Goal: Task Accomplishment & Management: Use online tool/utility

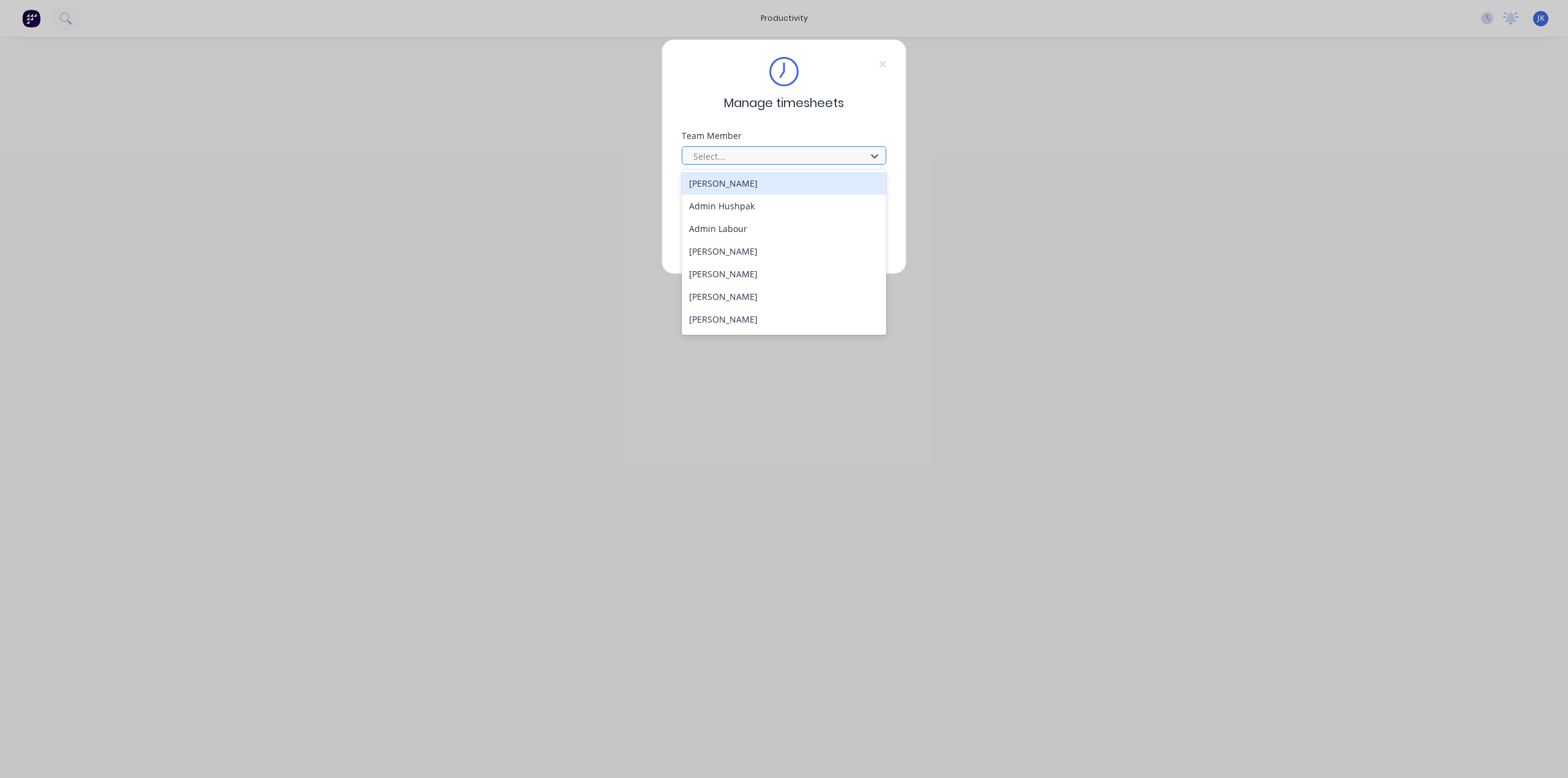
click at [747, 157] on div at bounding box center [776, 156] width 168 height 15
click at [725, 308] on div "[PERSON_NAME]" at bounding box center [784, 314] width 205 height 23
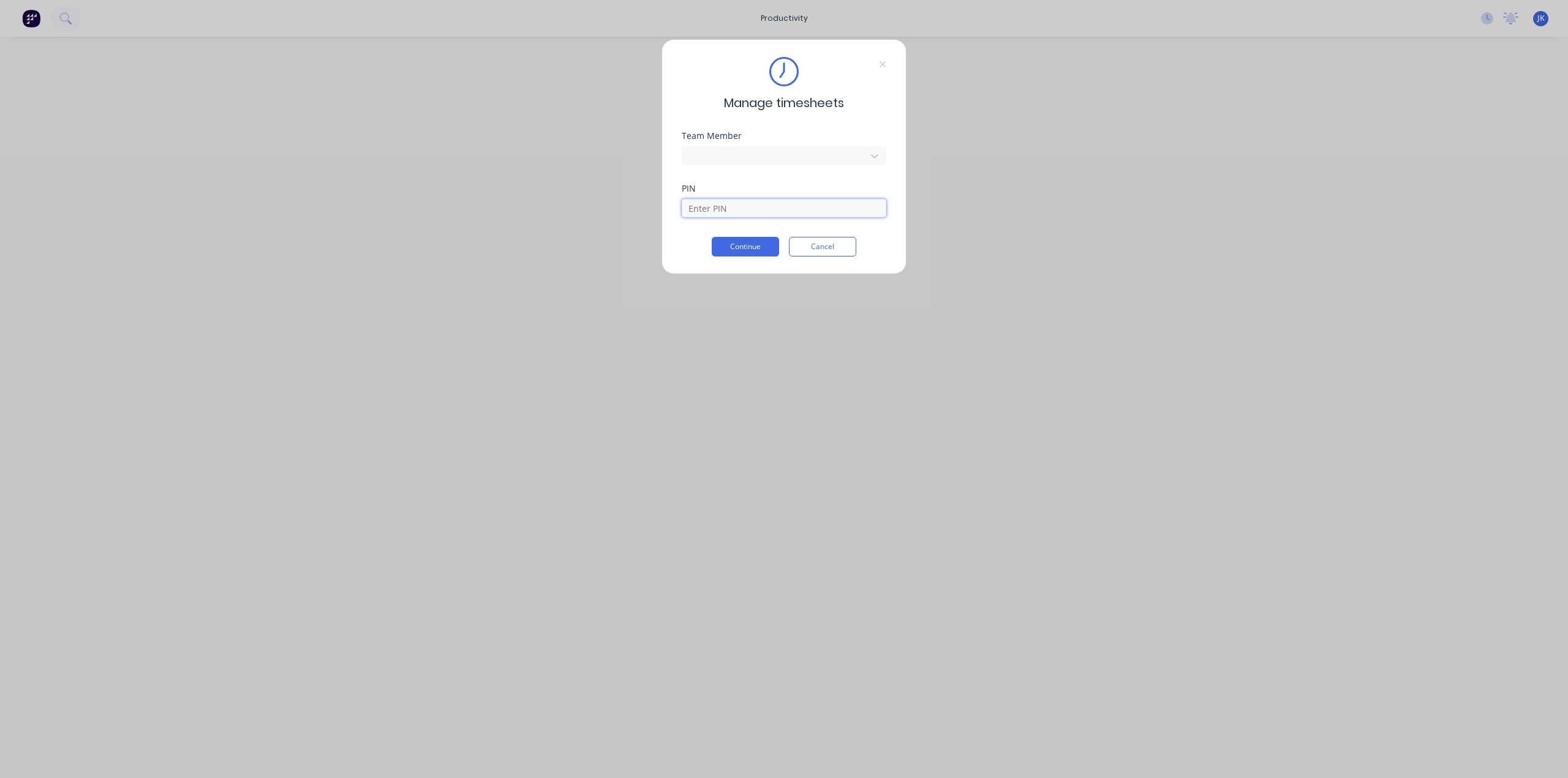
click at [743, 211] on input at bounding box center [784, 208] width 205 height 18
type input "5683"
click at [753, 247] on button "Continue" at bounding box center [745, 247] width 67 height 20
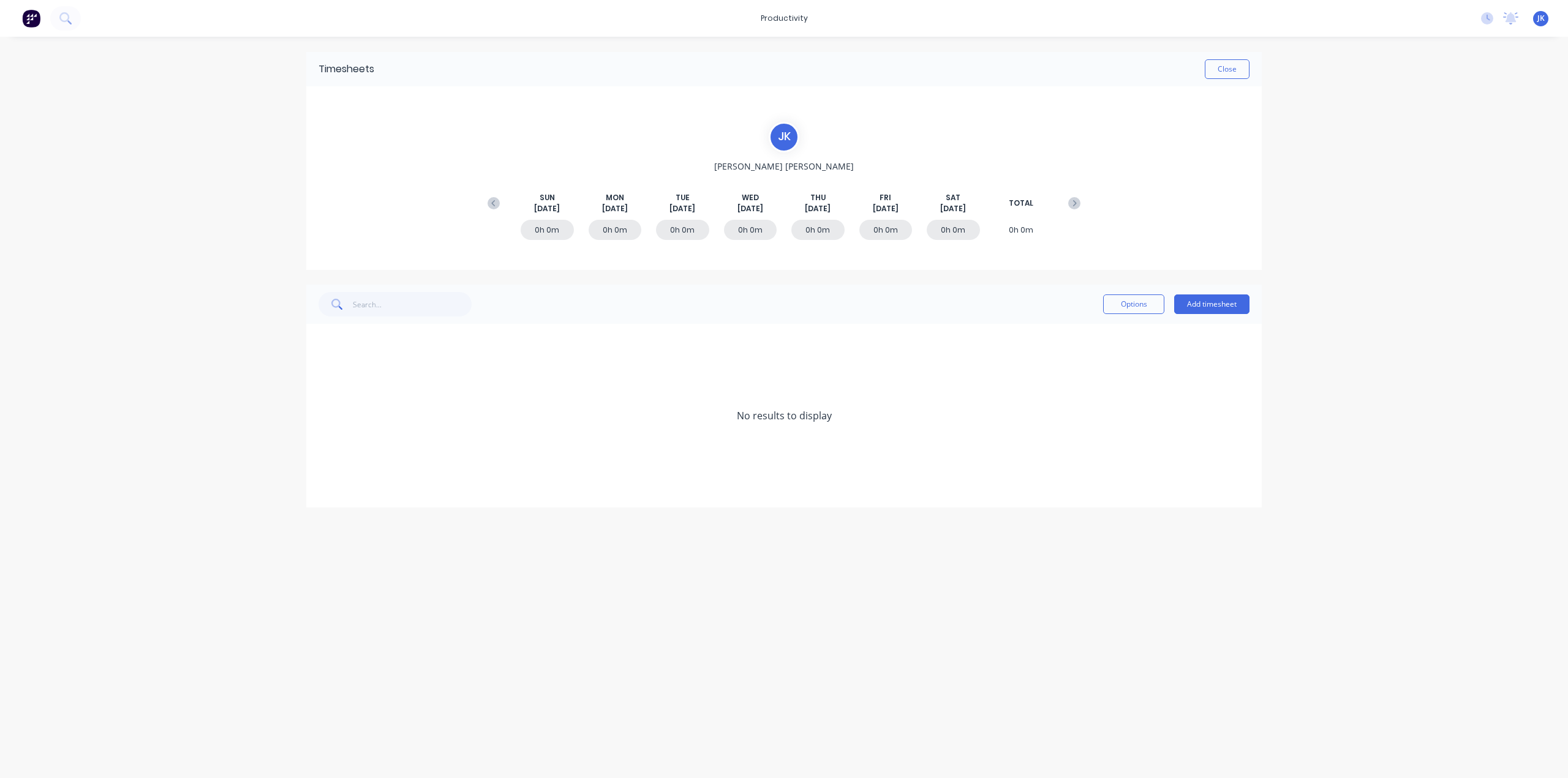
drag, startPoint x: 28, startPoint y: 20, endPoint x: 112, endPoint y: 252, distance: 246.7
click at [111, 254] on div "productivity productivity Workflow Planner Delivery Scheduling Timesheets No ne…" at bounding box center [784, 389] width 1568 height 778
click at [1545, 23] on div "JK Hushpak [PERSON_NAME] Time Tracking Only Profile Sign out" at bounding box center [1540, 18] width 15 height 15
click at [35, 14] on img at bounding box center [31, 18] width 18 height 18
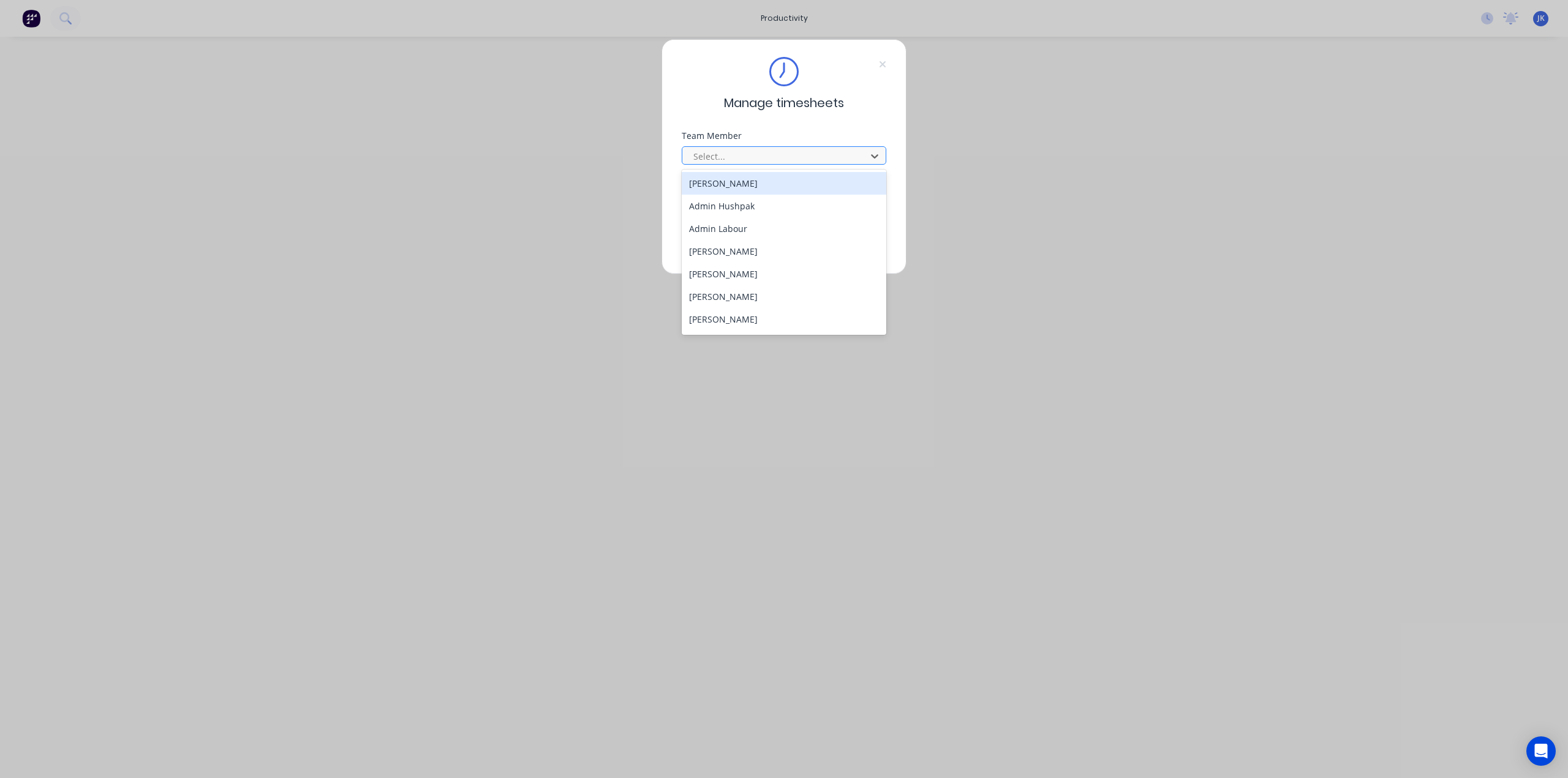
click at [784, 155] on div at bounding box center [776, 156] width 168 height 15
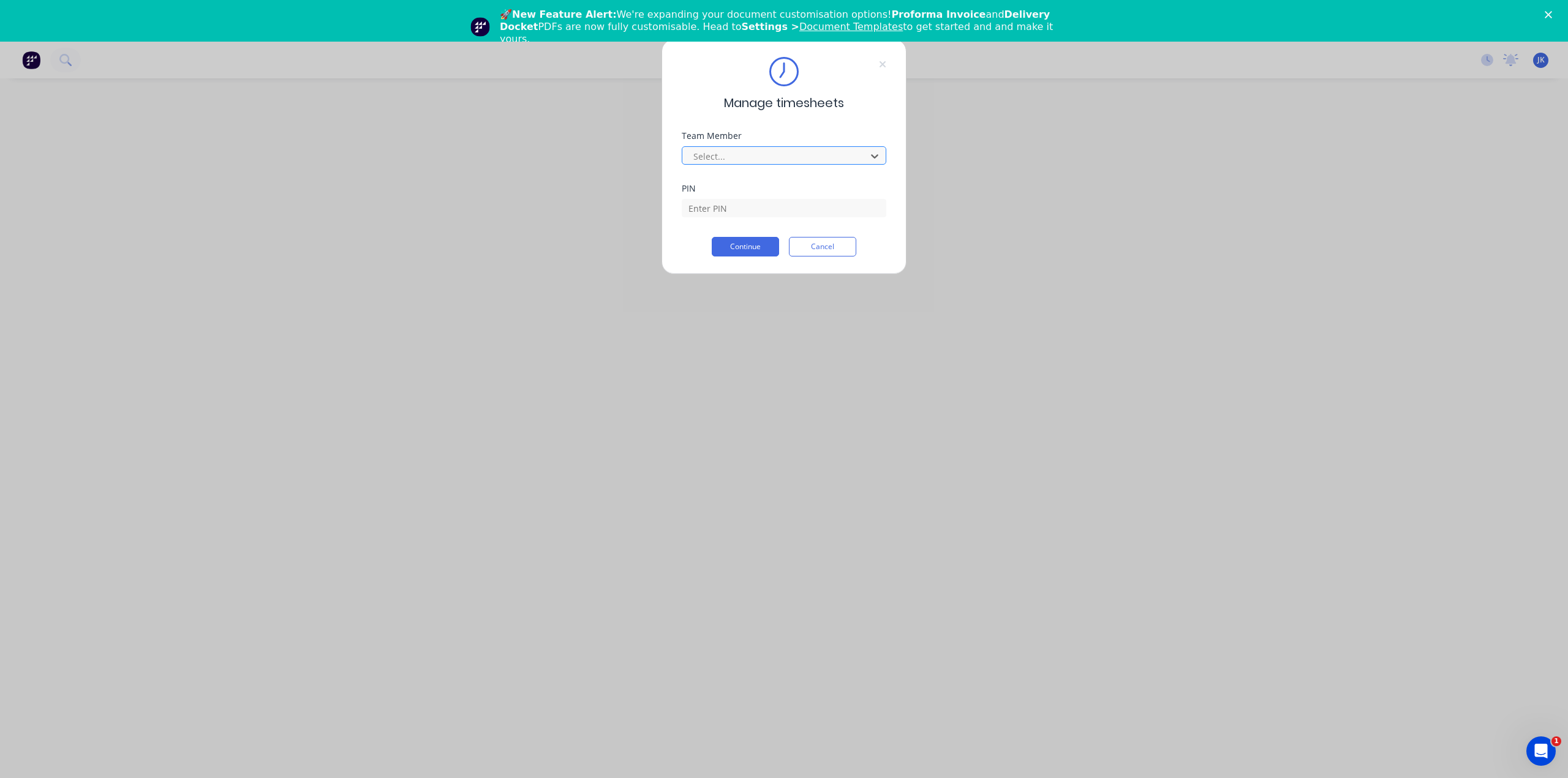
click at [784, 155] on div at bounding box center [776, 156] width 168 height 15
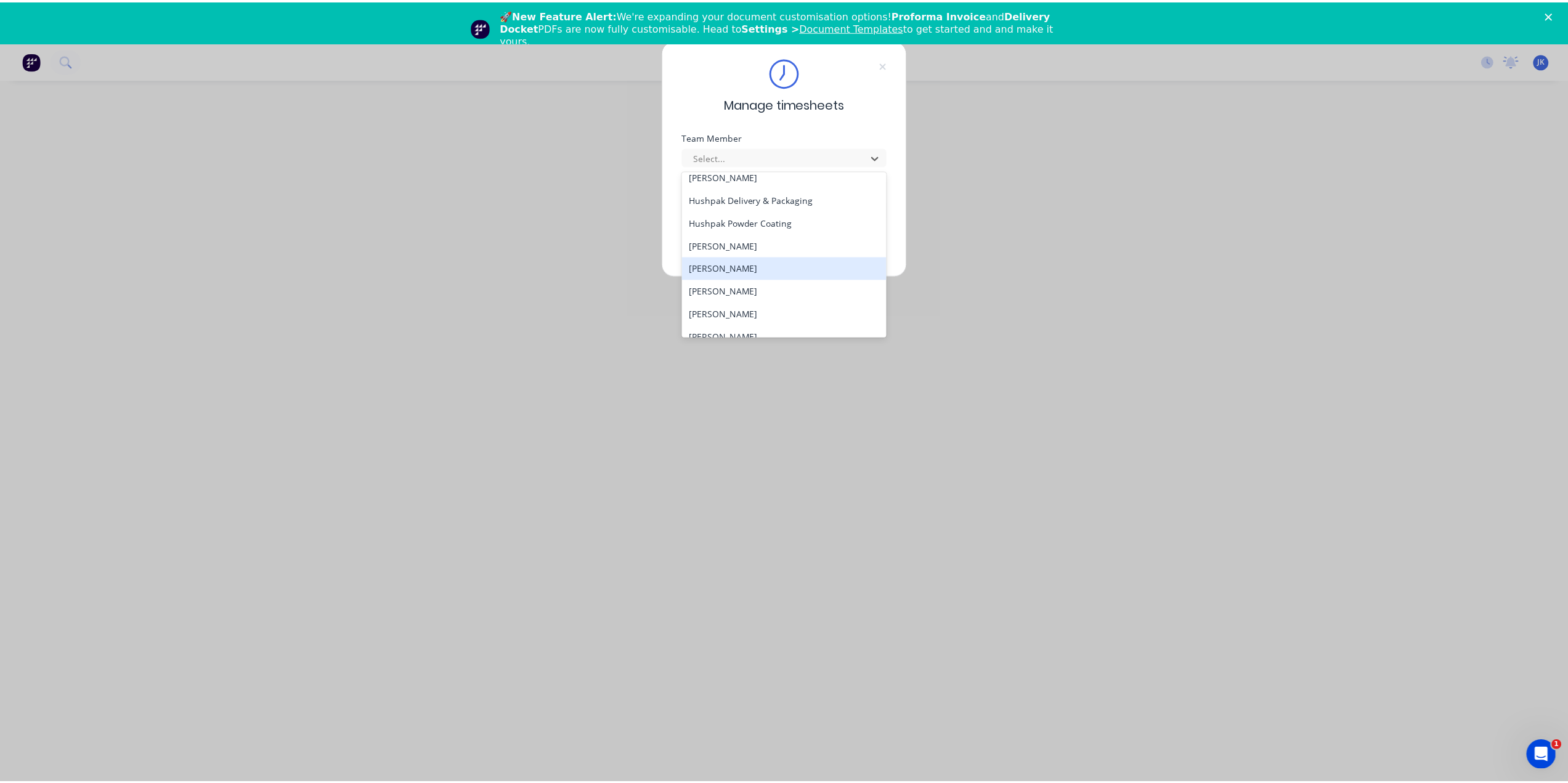
scroll to position [370, 0]
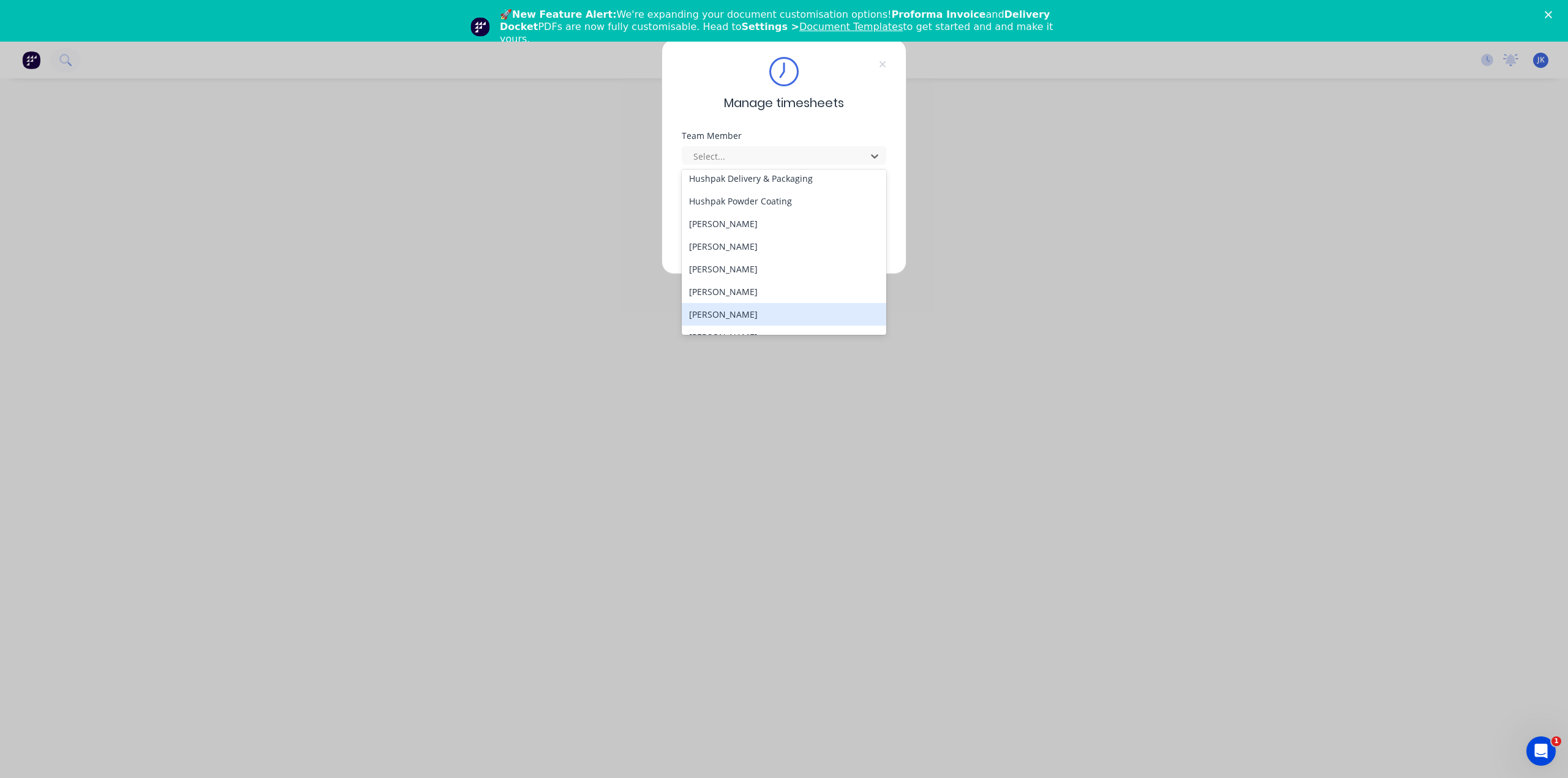
click at [740, 316] on div "[PERSON_NAME]" at bounding box center [784, 314] width 205 height 23
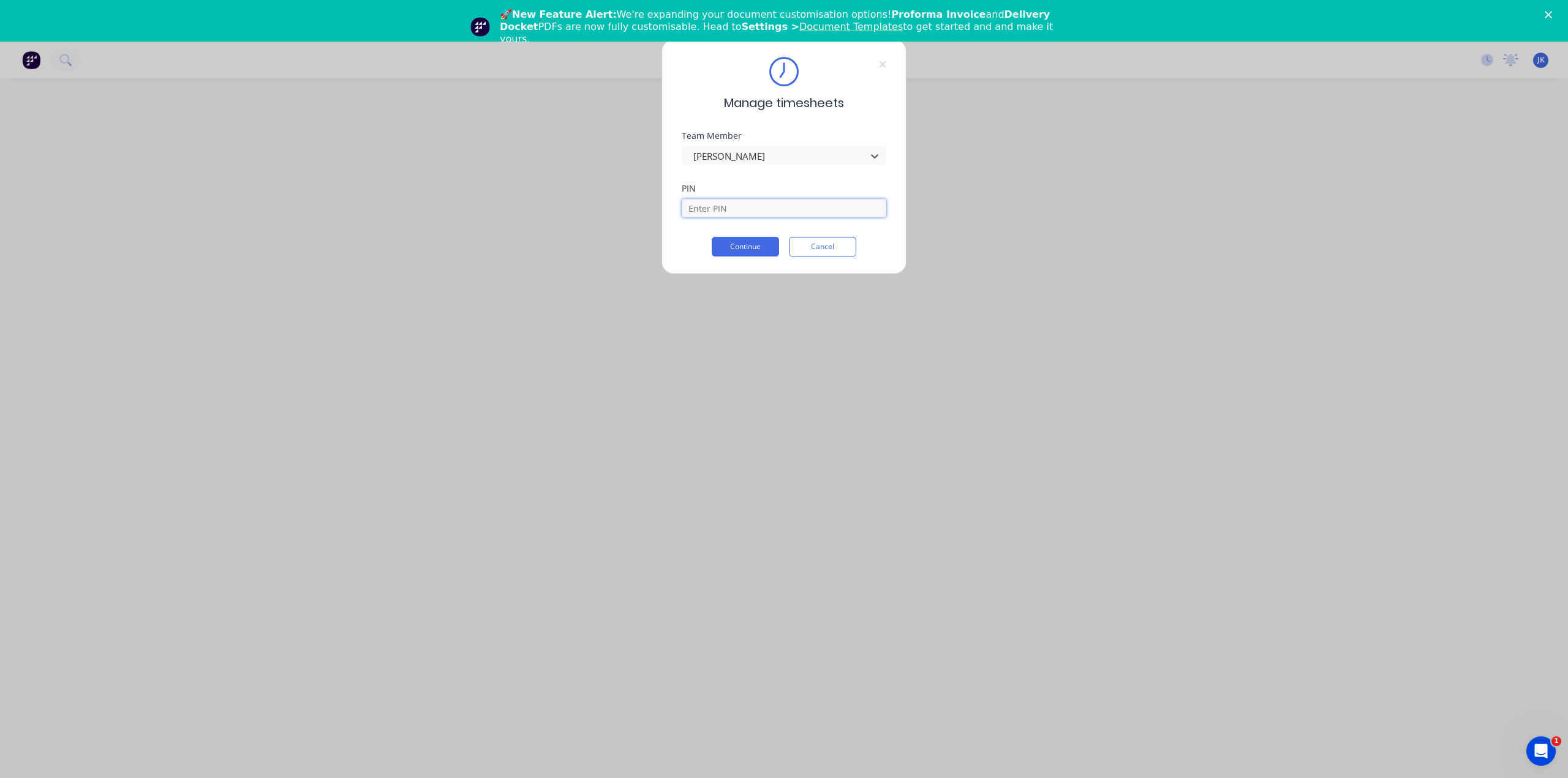
click at [745, 206] on input at bounding box center [784, 208] width 205 height 18
type input "5683"
click at [755, 245] on button "Continue" at bounding box center [745, 247] width 67 height 20
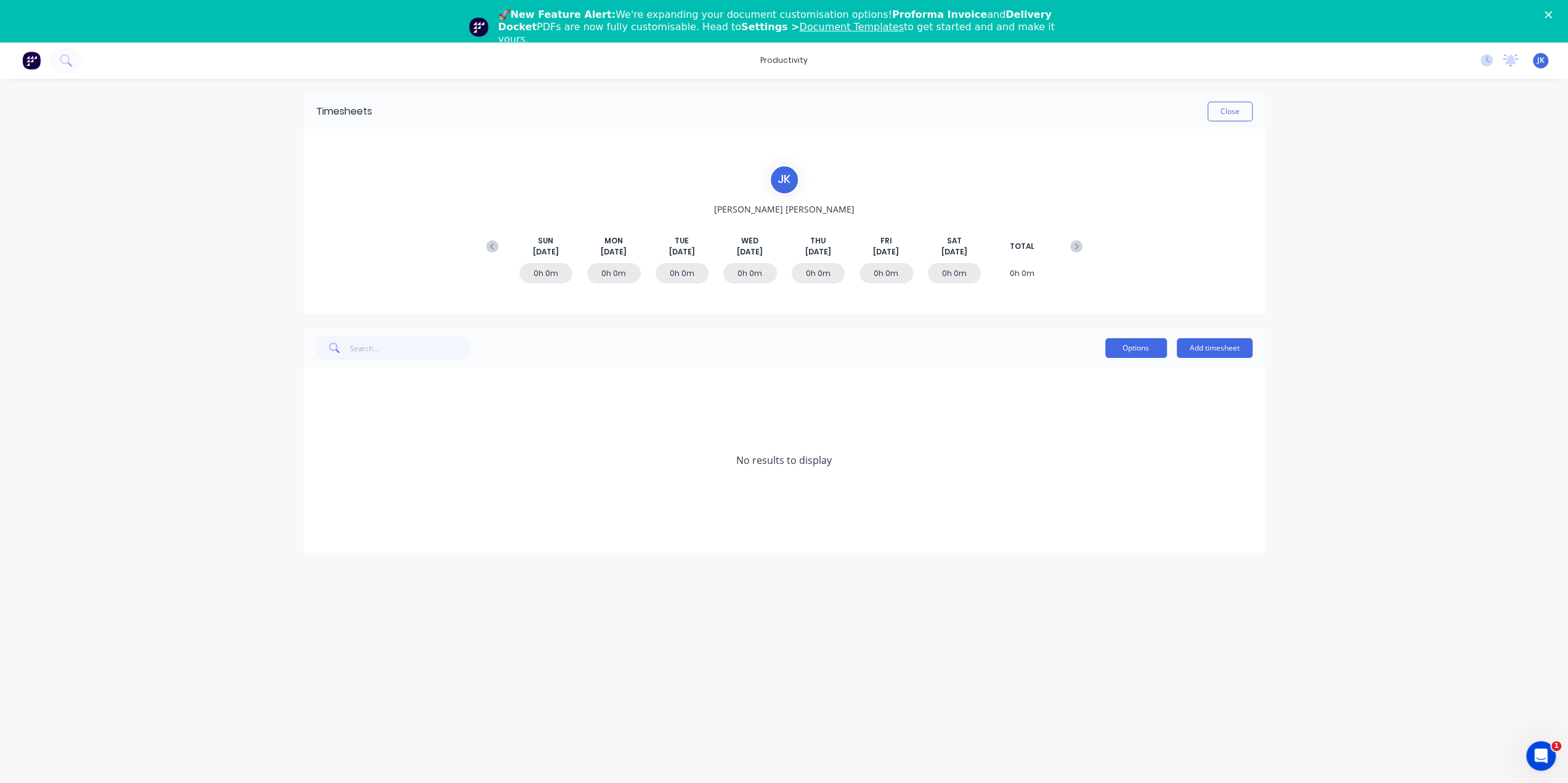
click at [1132, 357] on button "Options" at bounding box center [1136, 348] width 62 height 20
click at [1197, 238] on div "J K Juan Kritzinger SUN Aug 24th MON Aug 25th TUE Aug 26th WED Aug 27th THU Aug…" at bounding box center [784, 221] width 961 height 185
